Goal: Task Accomplishment & Management: Manage account settings

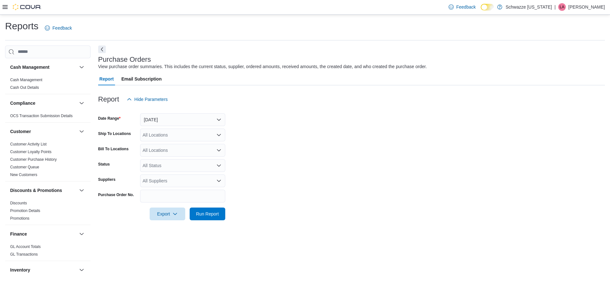
click at [158, 139] on div "All Locations" at bounding box center [182, 134] width 85 height 13
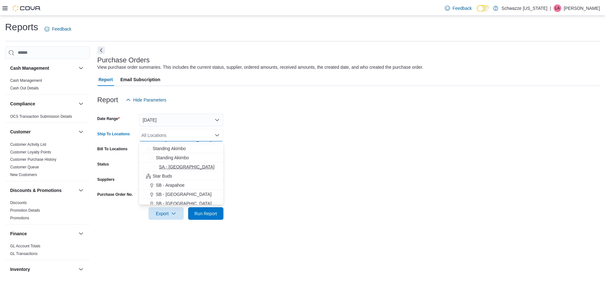
scroll to position [64, 0]
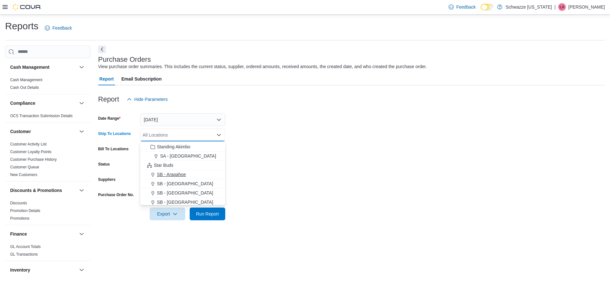
click at [172, 173] on span "SB - Arapahoe" at bounding box center [171, 174] width 29 height 6
click at [347, 207] on div at bounding box center [351, 204] width 507 height 5
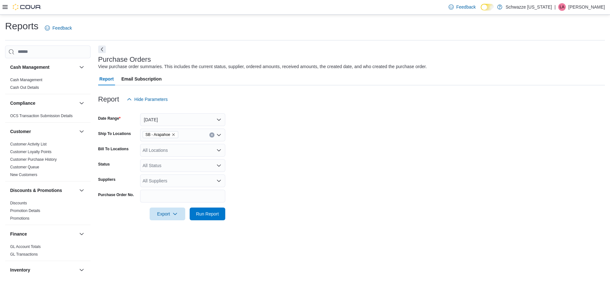
click at [155, 149] on div "All Locations" at bounding box center [182, 150] width 85 height 13
type input "***"
click at [165, 162] on span "SB - Arapahoe" at bounding box center [171, 161] width 29 height 6
click at [326, 195] on form "Date Range Yesterday Ship To Locations SB - Arapahoe Bill To Locations SB - Ara…" at bounding box center [351, 163] width 507 height 114
click at [158, 162] on div "All Status" at bounding box center [182, 165] width 85 height 13
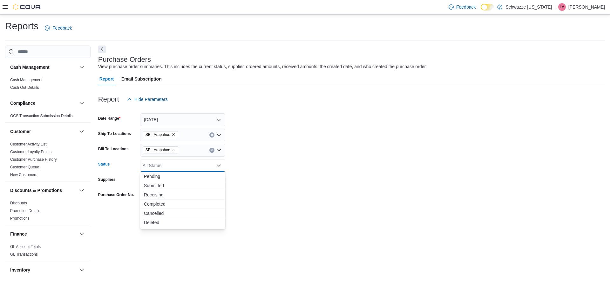
click at [166, 177] on span "Pending" at bounding box center [183, 176] width 78 height 6
click at [344, 204] on div at bounding box center [351, 204] width 507 height 5
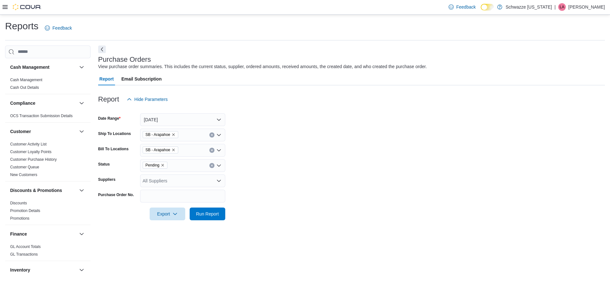
click at [185, 179] on div "All Suppliers" at bounding box center [182, 180] width 85 height 13
type input "***"
click at [172, 192] on span "JKC Manufacturing LLC" at bounding box center [183, 191] width 78 height 6
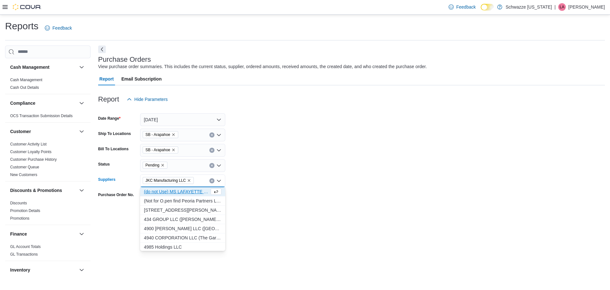
click at [365, 211] on form "Date Range Yesterday Ship To Locations SB - Arapahoe Bill To Locations SB - Ara…" at bounding box center [351, 163] width 507 height 114
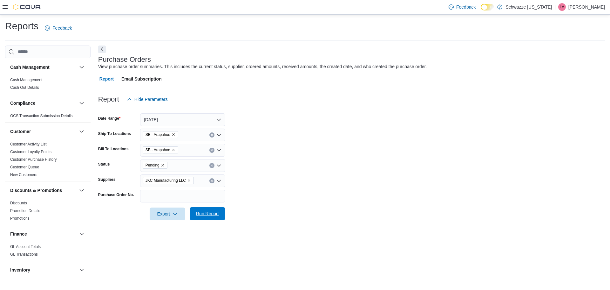
click at [222, 210] on button "Run Report" at bounding box center [208, 213] width 36 height 13
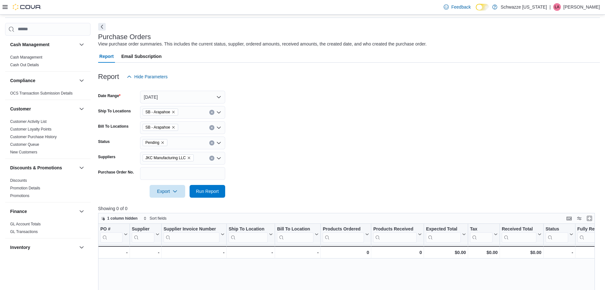
scroll to position [64, 0]
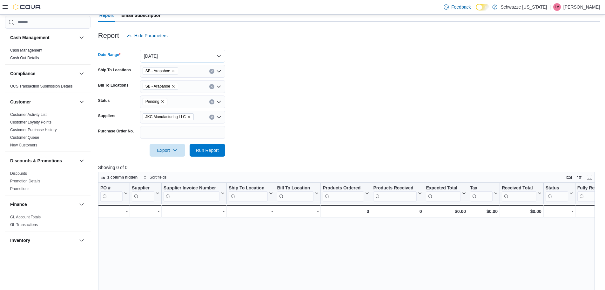
click at [203, 57] on button "Yesterday" at bounding box center [182, 56] width 85 height 13
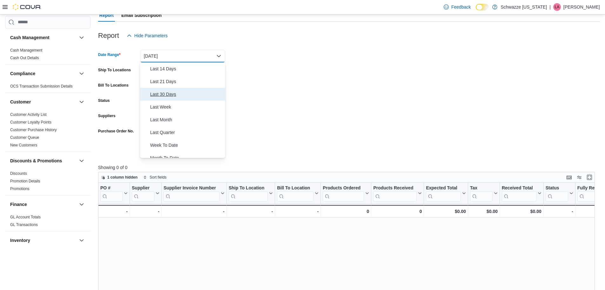
click at [177, 95] on span "Last 30 Days" at bounding box center [186, 94] width 72 height 8
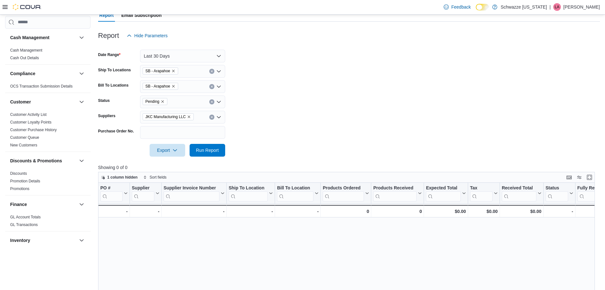
click at [345, 140] on div at bounding box center [349, 141] width 502 height 5
click at [218, 152] on span "Run Report" at bounding box center [207, 150] width 23 height 6
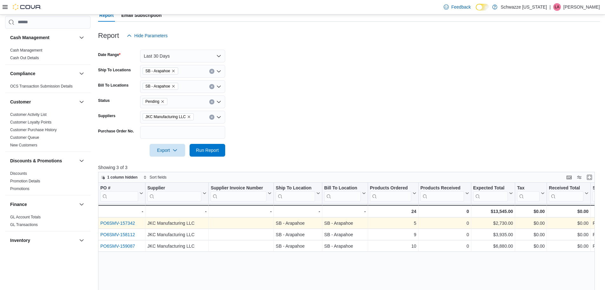
click at [111, 223] on link "PO6SMV-157342" at bounding box center [117, 222] width 35 height 5
click at [124, 222] on link "PO6SMV-157342" at bounding box center [117, 222] width 35 height 5
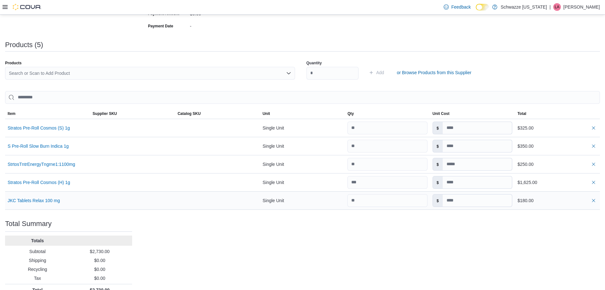
scroll to position [176, 0]
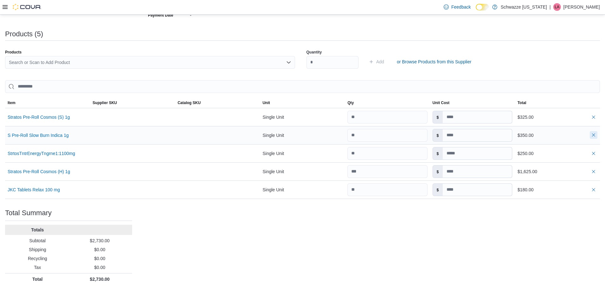
click at [598, 136] on button "button" at bounding box center [594, 135] width 8 height 8
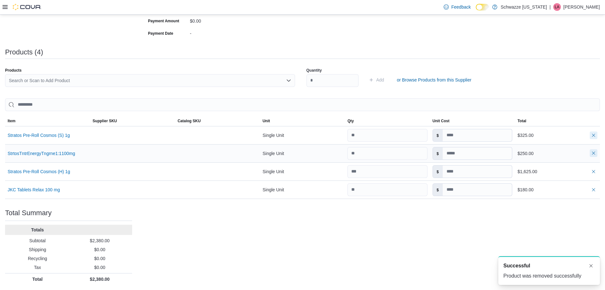
scroll to position [0, 0]
click at [598, 136] on button "button" at bounding box center [594, 135] width 8 height 8
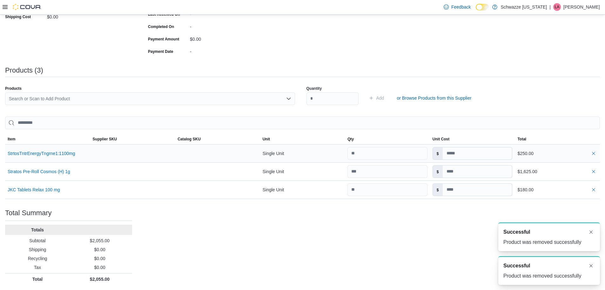
click at [598, 157] on div "$250.00" at bounding box center [557, 153] width 85 height 13
click at [598, 150] on button "button" at bounding box center [594, 153] width 8 height 8
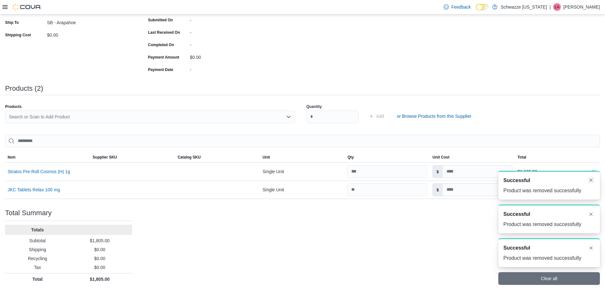
click at [588, 181] on button "Dismiss toast" at bounding box center [592, 180] width 8 height 8
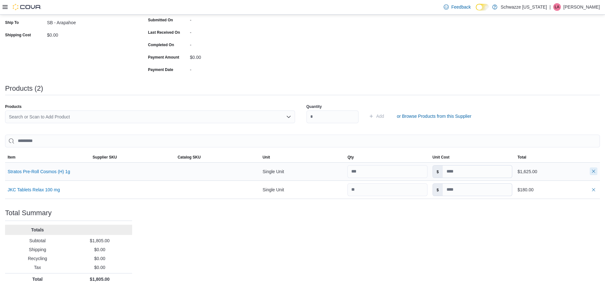
click at [598, 173] on button "button" at bounding box center [594, 171] width 8 height 8
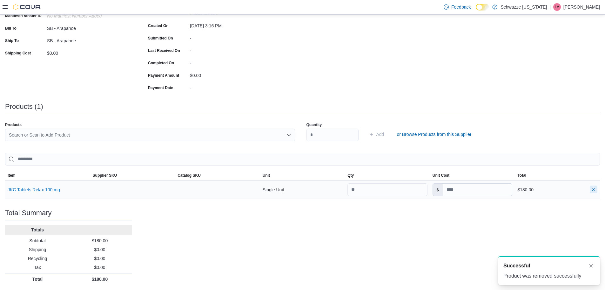
click at [598, 189] on button "button" at bounding box center [594, 189] width 8 height 8
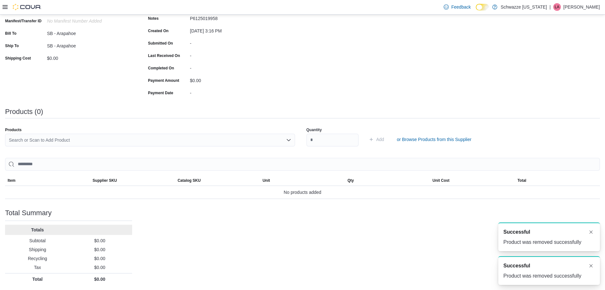
scroll to position [99, 0]
click at [121, 137] on div "Search or Scan to Add Product" at bounding box center [150, 139] width 290 height 13
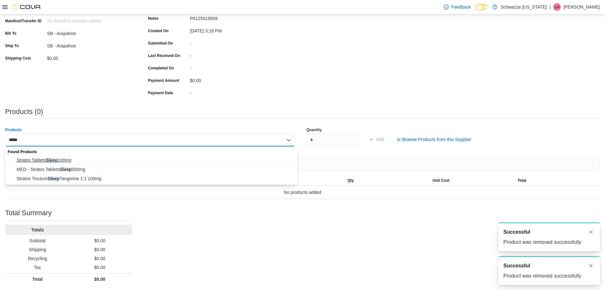
type input "*****"
click at [114, 159] on span "Stratos Tablets Sleep 100mg" at bounding box center [155, 160] width 277 height 6
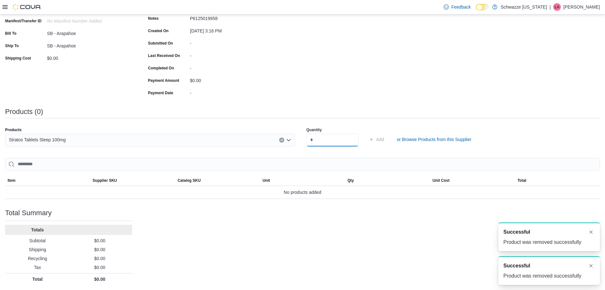
click at [335, 145] on input "number" at bounding box center [333, 139] width 52 height 13
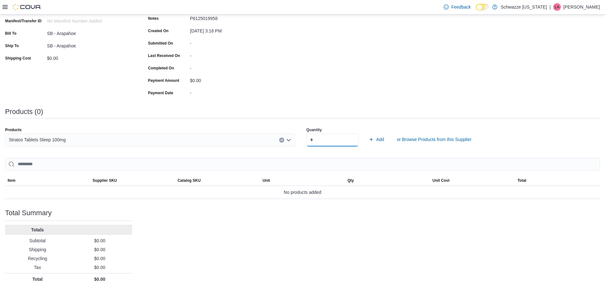
type input "**"
click at [366, 133] on button "Add" at bounding box center [376, 139] width 21 height 13
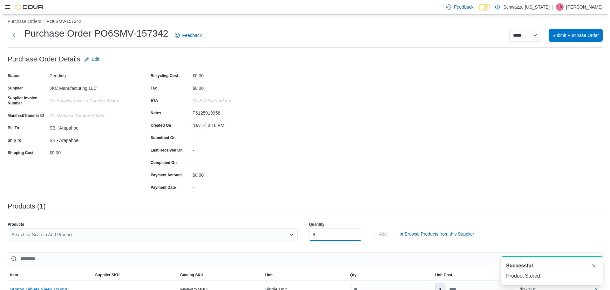
scroll to position [0, 0]
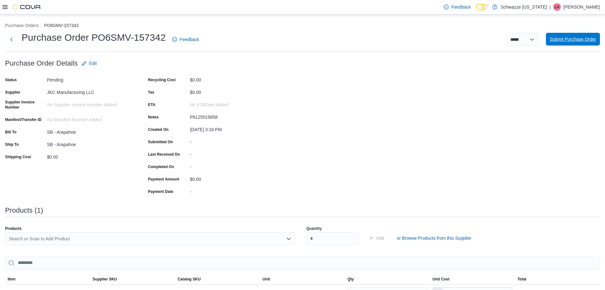
click at [597, 45] on span "Submit Purchase Order" at bounding box center [573, 39] width 46 height 13
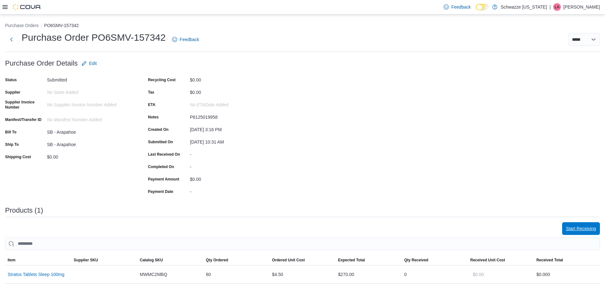
drag, startPoint x: 588, startPoint y: 227, endPoint x: 529, endPoint y: 194, distance: 67.2
click at [587, 227] on span "Start Receiving" at bounding box center [581, 228] width 30 height 6
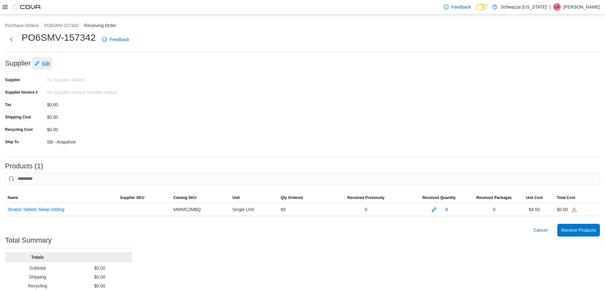
click at [46, 65] on span "Edit" at bounding box center [46, 63] width 8 height 6
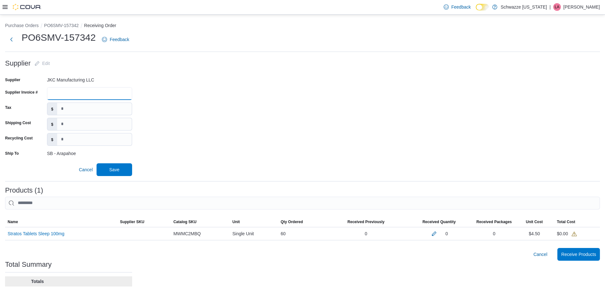
click at [72, 94] on input "Supplier Invoice #" at bounding box center [89, 93] width 85 height 13
type input "*****"
click at [116, 169] on span "Save" at bounding box center [114, 169] width 10 height 6
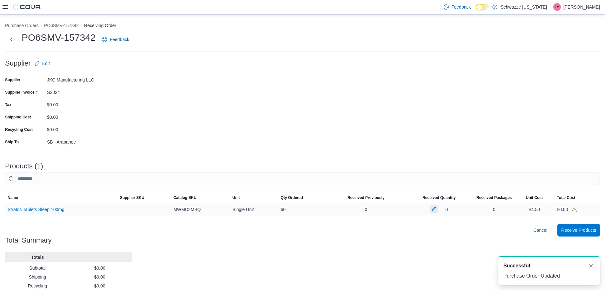
click at [436, 206] on button "button" at bounding box center [435, 209] width 8 height 8
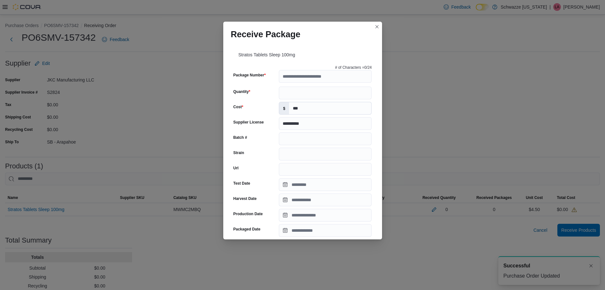
click at [315, 69] on div "# of Characters = 0 /24" at bounding box center [303, 67] width 139 height 5
click at [314, 77] on input "Package Number" at bounding box center [325, 76] width 93 height 13
type input "**********"
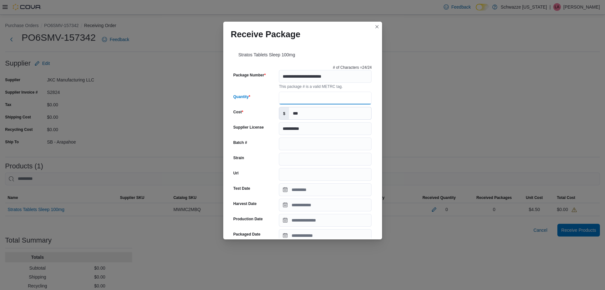
click at [299, 97] on input "Quantity" at bounding box center [325, 98] width 93 height 13
type input "**"
click at [299, 157] on input "Strain" at bounding box center [325, 159] width 93 height 13
type input "**********"
click at [308, 144] on input "Batch #" at bounding box center [325, 143] width 93 height 13
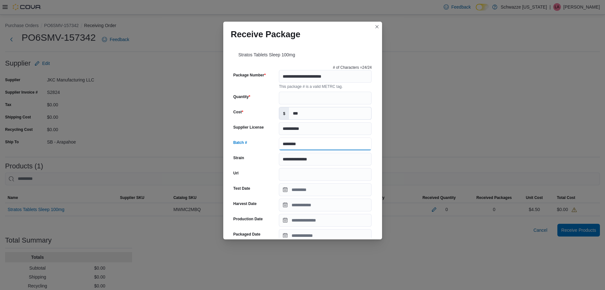
type input "********"
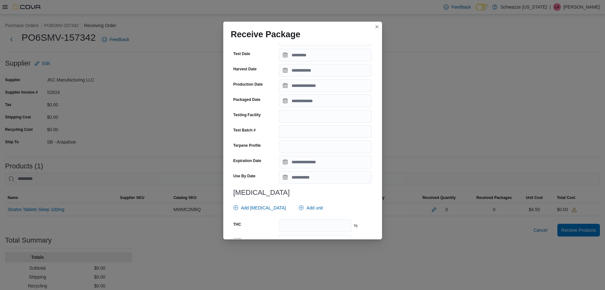
scroll to position [159, 0]
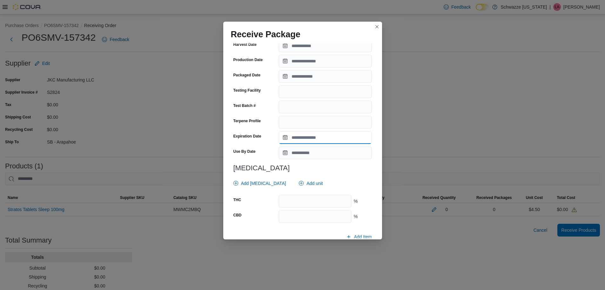
click at [306, 139] on input "Expiration Date" at bounding box center [325, 137] width 93 height 13
click at [345, 153] on span "Button. Open the year selector. 2025 is currently selected." at bounding box center [345, 151] width 4 height 4
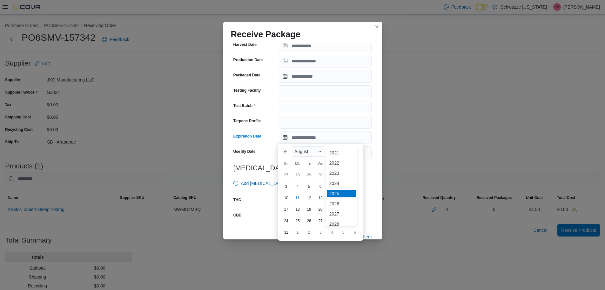
scroll to position [34, 0]
click at [342, 199] on div "2026" at bounding box center [341, 200] width 29 height 8
click at [306, 154] on span "August" at bounding box center [302, 151] width 14 height 5
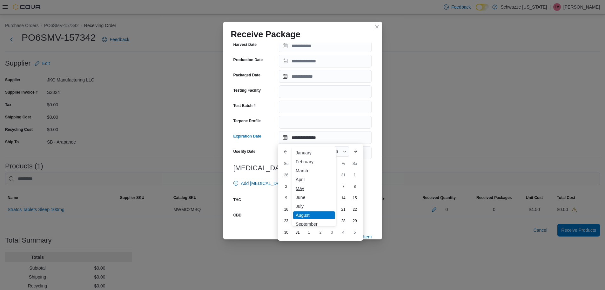
click at [313, 186] on div "May" at bounding box center [314, 188] width 42 height 8
click at [283, 183] on div "3" at bounding box center [286, 186] width 11 height 11
type input "**********"
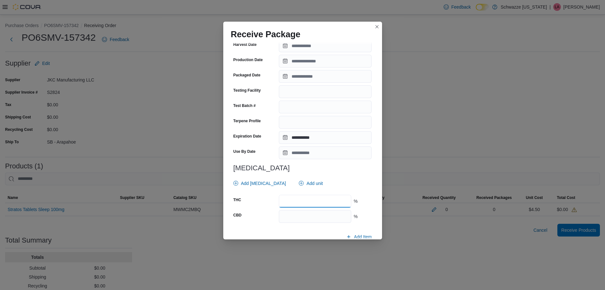
click at [303, 201] on input "number" at bounding box center [315, 201] width 72 height 13
click at [310, 189] on span "Add unit" at bounding box center [311, 183] width 24 height 13
click at [292, 210] on span "mg" at bounding box center [304, 213] width 79 height 8
click at [301, 194] on div at bounding box center [300, 194] width 95 height 5
click at [341, 165] on h3 "Cannabinoids" at bounding box center [303, 168] width 139 height 8
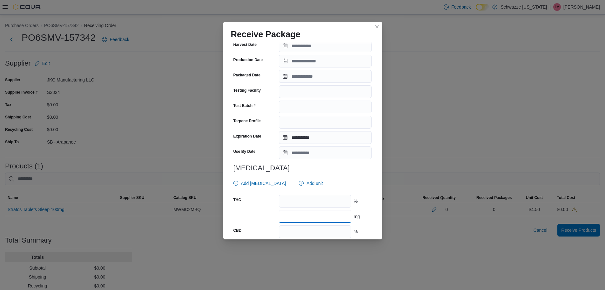
drag, startPoint x: 325, startPoint y: 214, endPoint x: 327, endPoint y: 207, distance: 7.6
click at [326, 211] on input "number" at bounding box center [315, 216] width 72 height 13
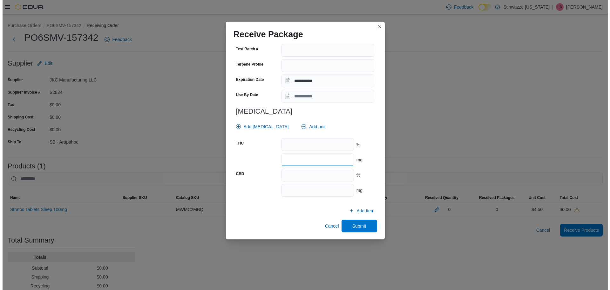
scroll to position [216, 0]
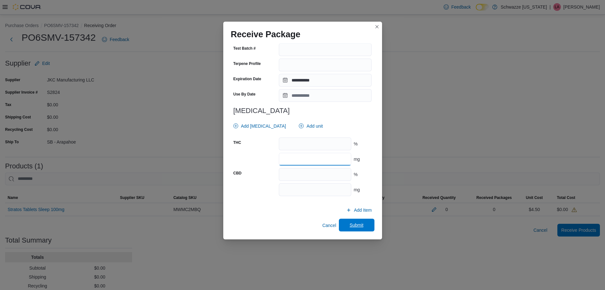
type input "***"
click at [367, 227] on span "Submit" at bounding box center [357, 224] width 28 height 13
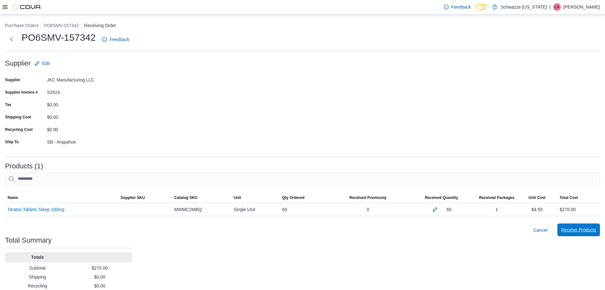
click at [587, 234] on span "Receive Products" at bounding box center [579, 229] width 35 height 13
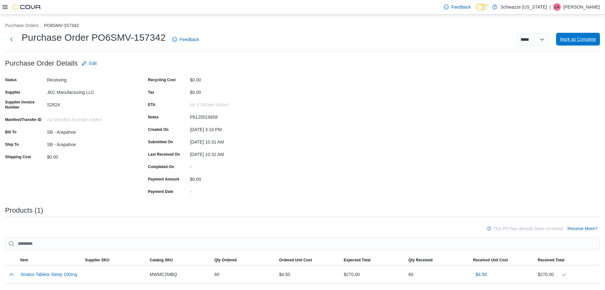
click at [581, 43] on span "Mark as Complete" at bounding box center [578, 39] width 36 height 13
